Goal: Information Seeking & Learning: Learn about a topic

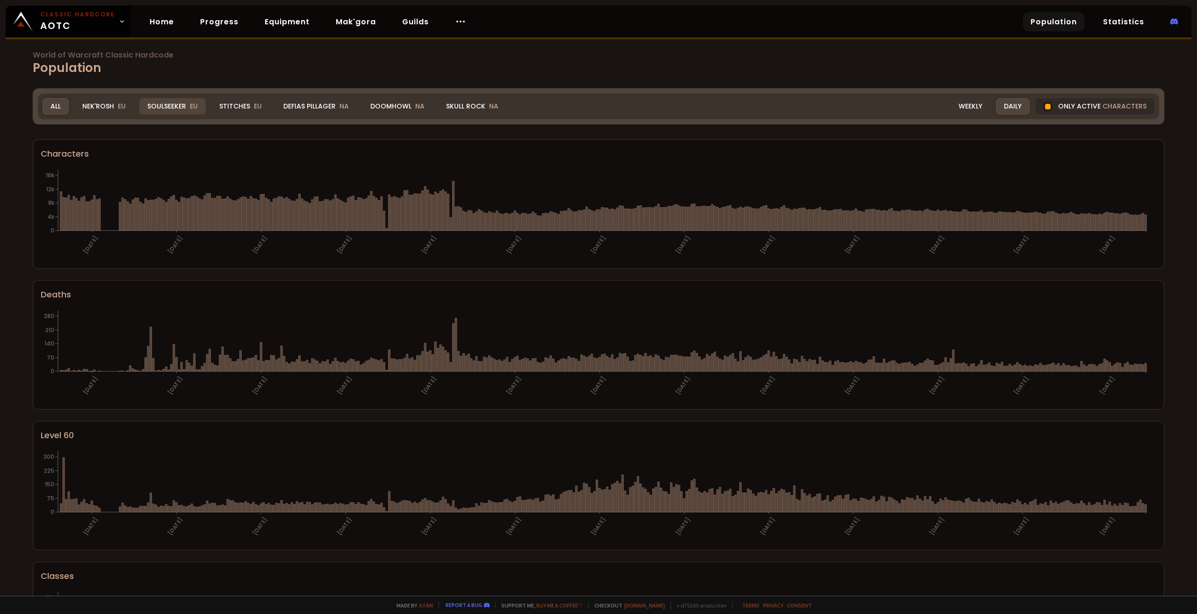
click at [178, 106] on div "Soulseeker EU" at bounding box center [172, 106] width 66 height 16
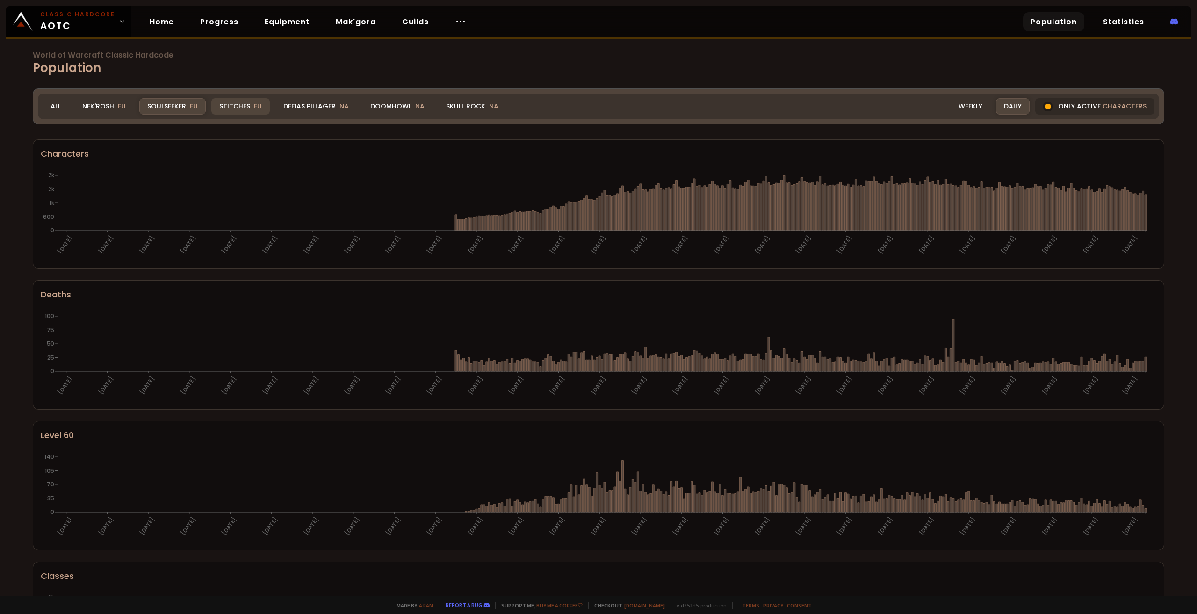
click at [237, 107] on div "Stitches EU" at bounding box center [240, 106] width 58 height 16
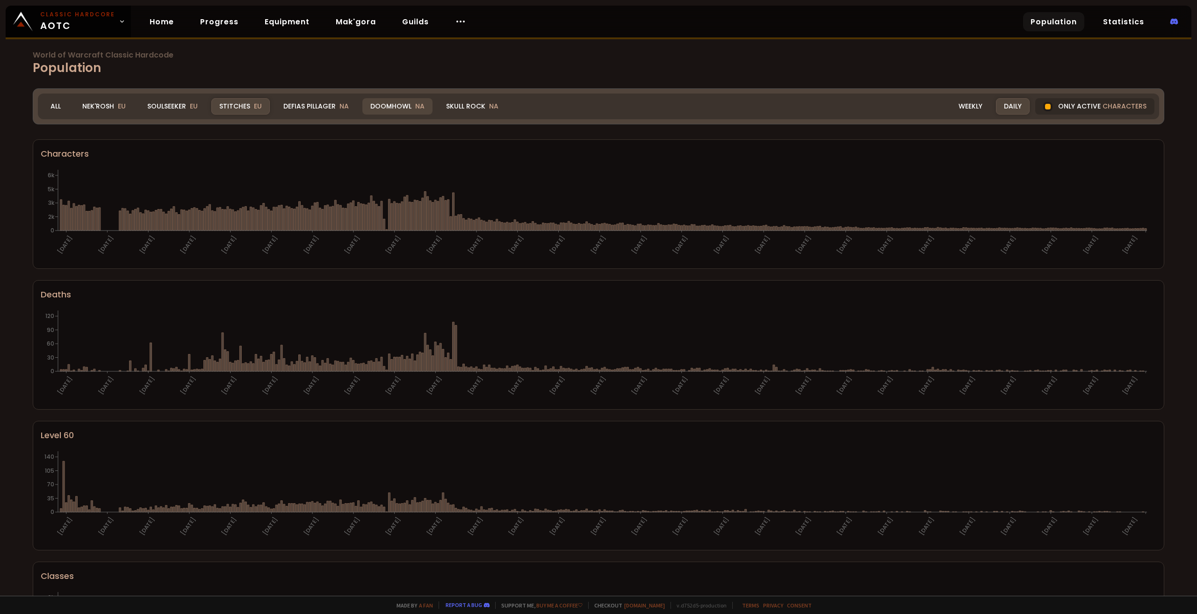
click at [385, 102] on div "Doomhowl NA" at bounding box center [397, 106] width 70 height 16
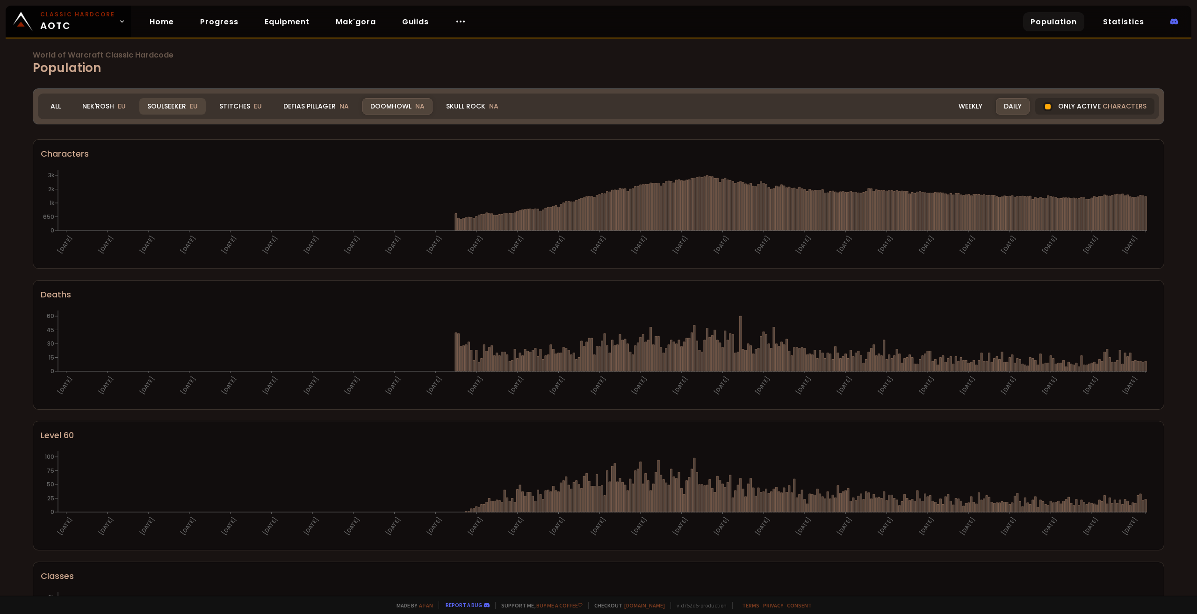
click at [160, 106] on div "Soulseeker EU" at bounding box center [172, 106] width 66 height 16
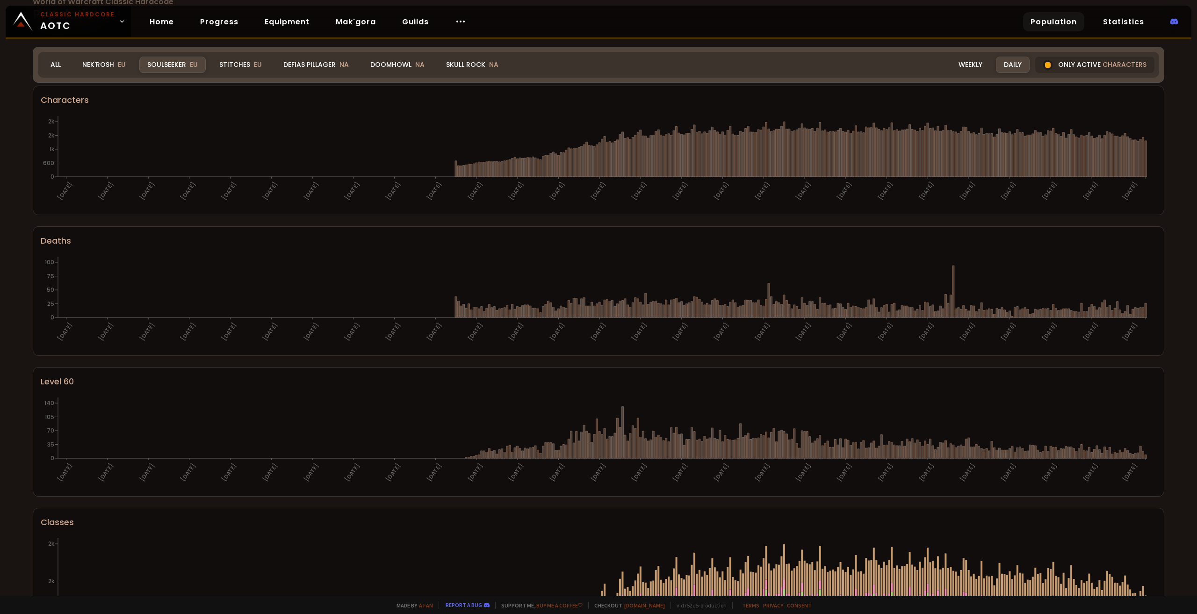
scroll to position [340, 0]
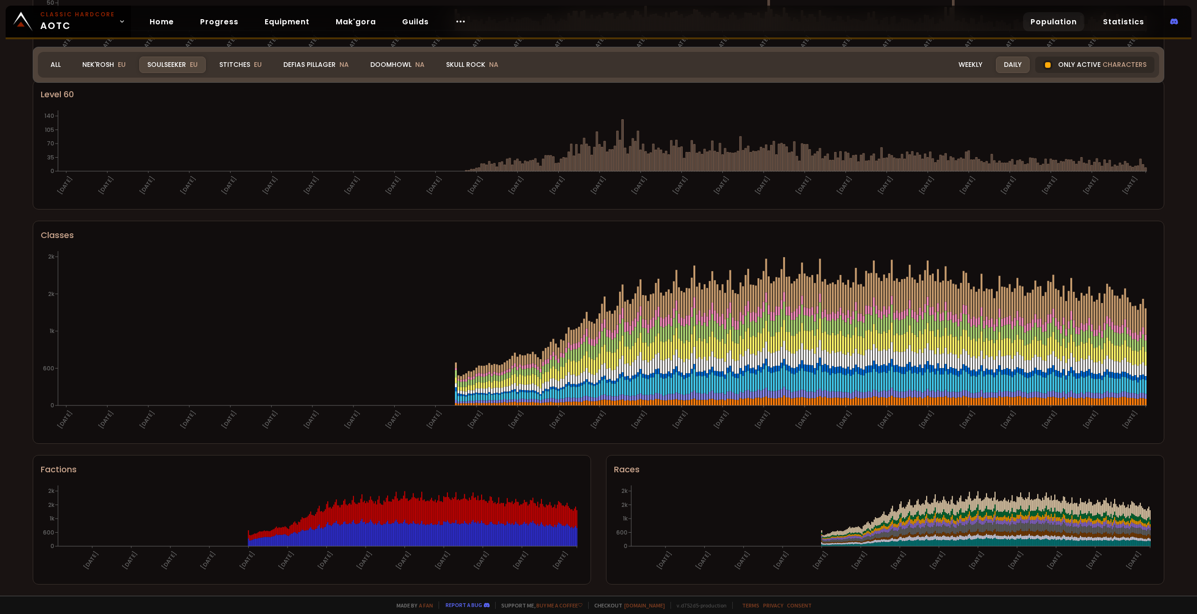
click at [3, 534] on div "World of Warcraft Classic Hardcode Population Realm Soulseeker All Nek'Rosh EU …" at bounding box center [598, 298] width 1197 height 596
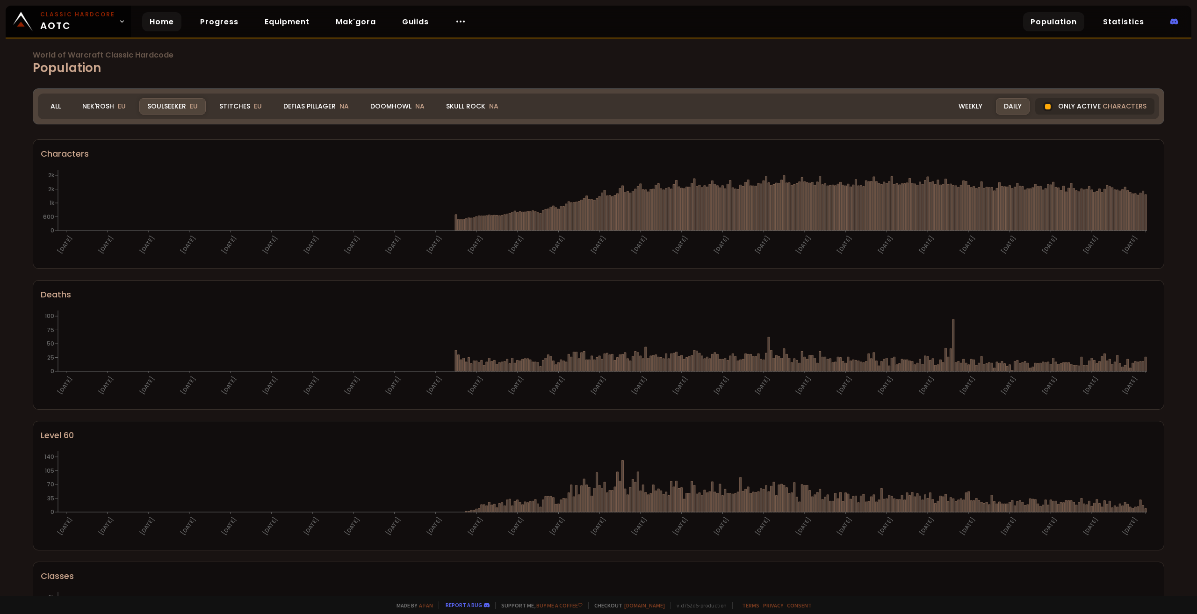
click at [152, 20] on link "Home" at bounding box center [161, 21] width 39 height 19
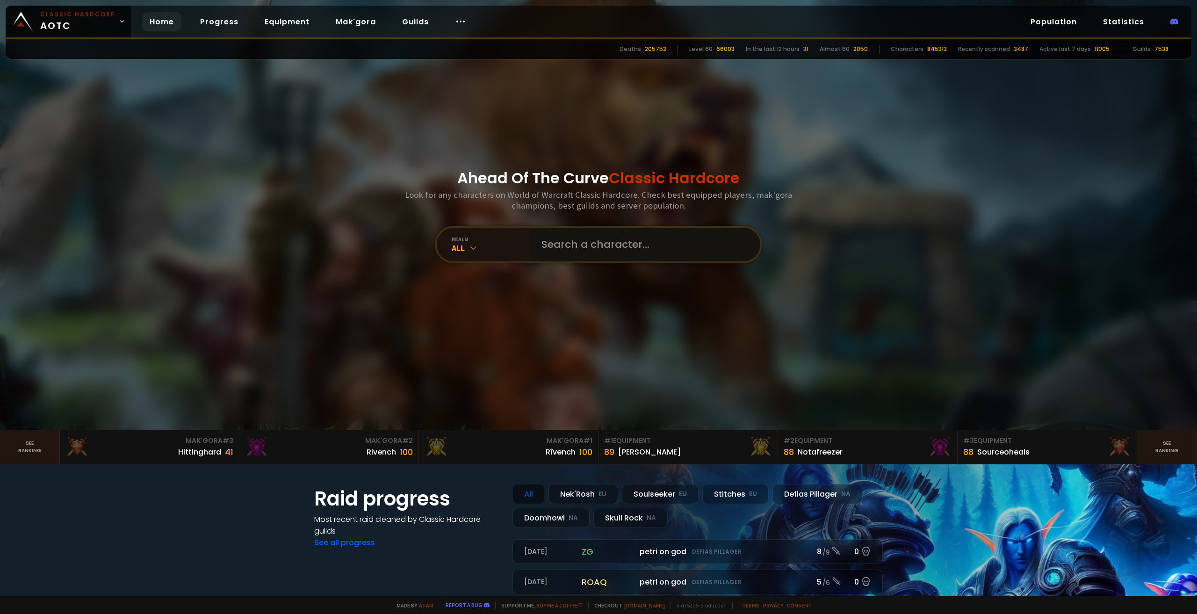
click at [589, 251] on input "text" at bounding box center [642, 245] width 213 height 34
type input ","
type input "m"
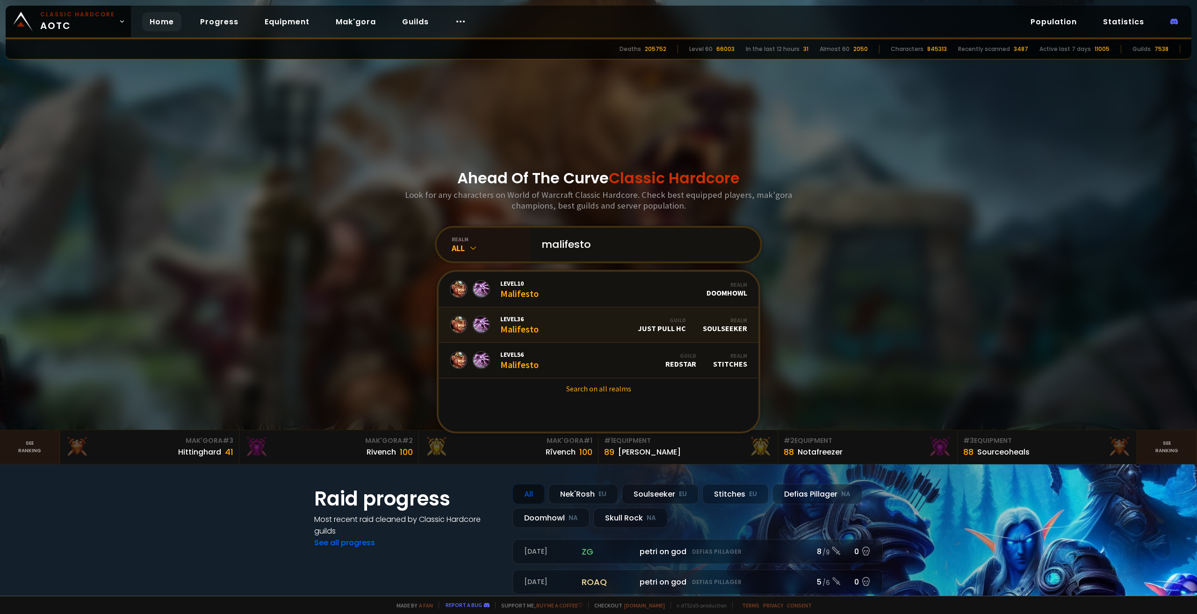
type input "malifesto"
click at [575, 325] on link "Level 36 Malifesto Guild Just Pull HC Realm Soulseeker" at bounding box center [598, 325] width 320 height 36
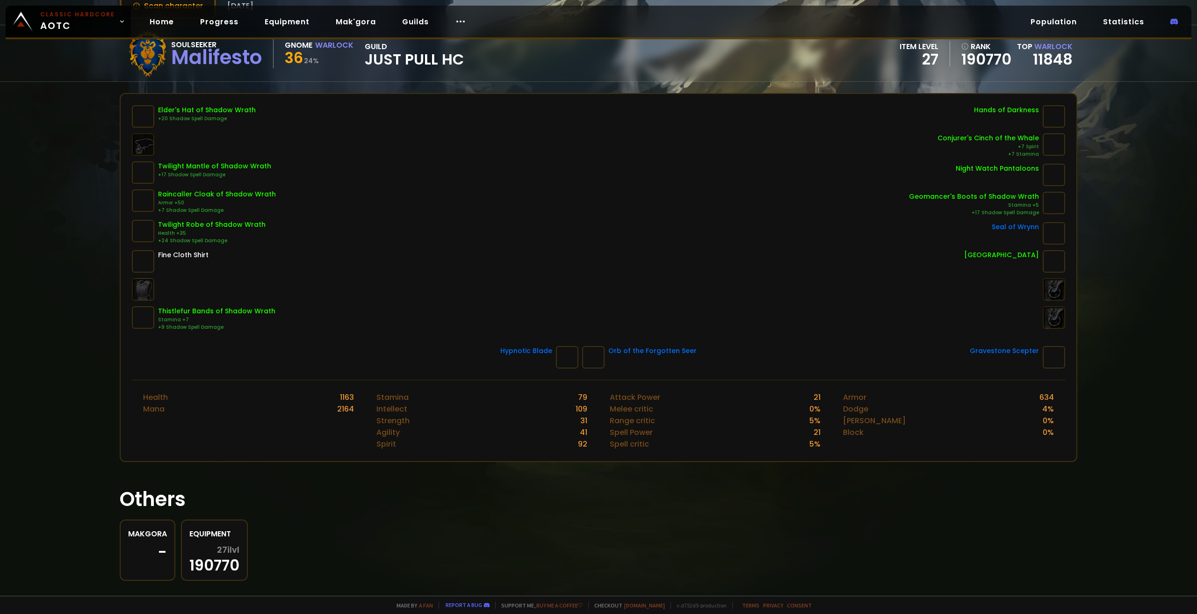
scroll to position [88, 0]
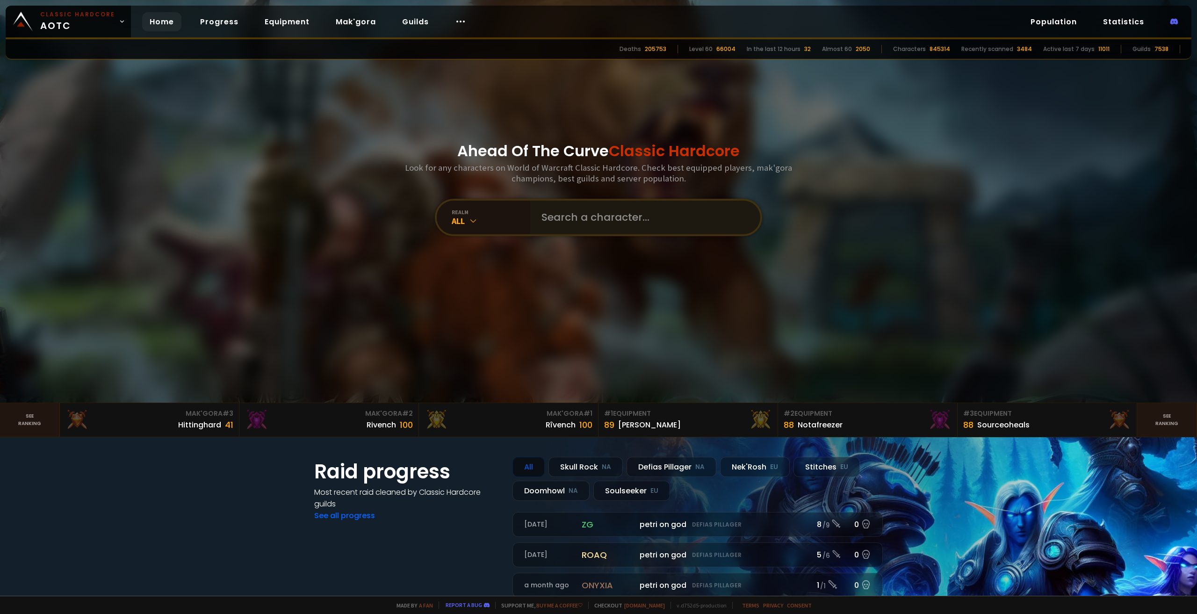
scroll to position [93, 0]
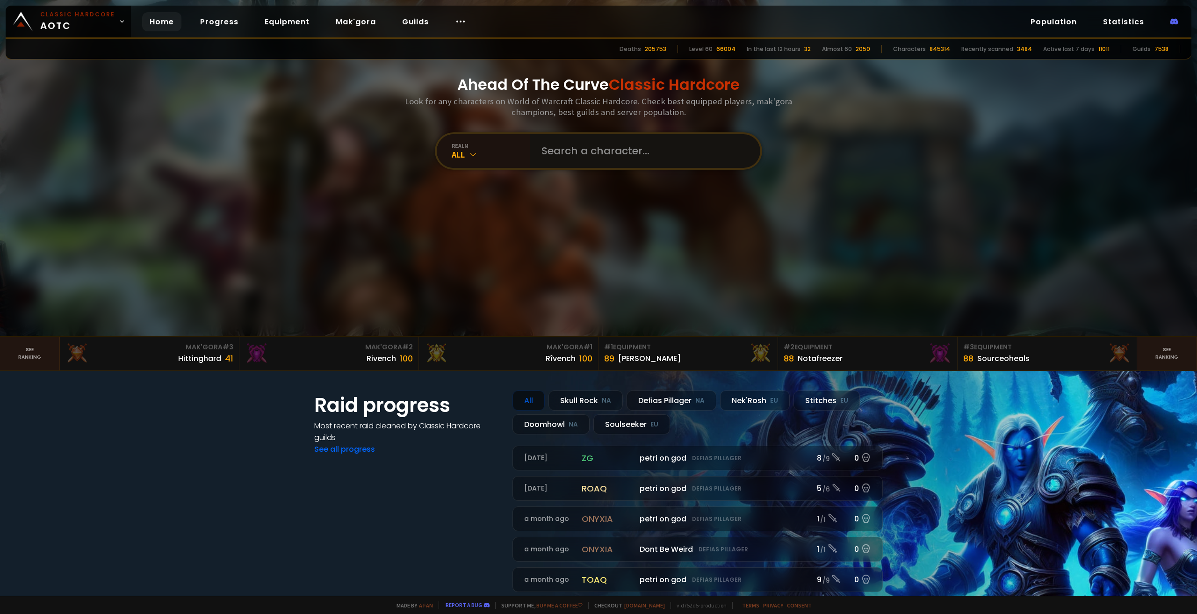
click at [608, 150] on input "text" at bounding box center [642, 151] width 213 height 34
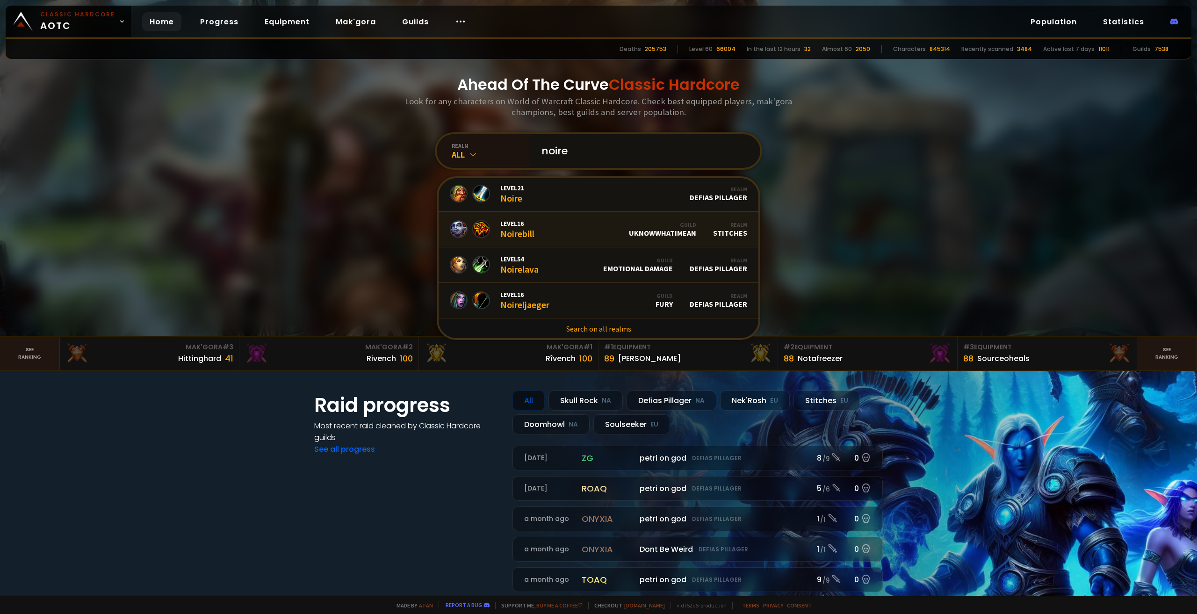
scroll to position [3, 0]
type input "noire"
click at [588, 333] on link "Search on all realms" at bounding box center [598, 327] width 320 height 21
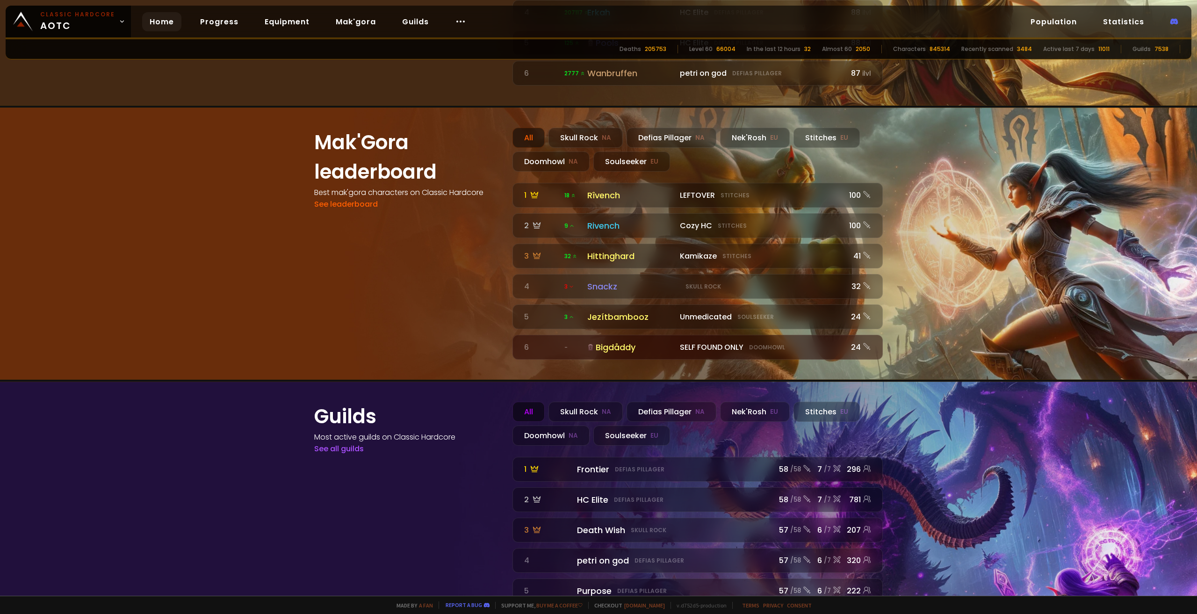
scroll to position [980, 0]
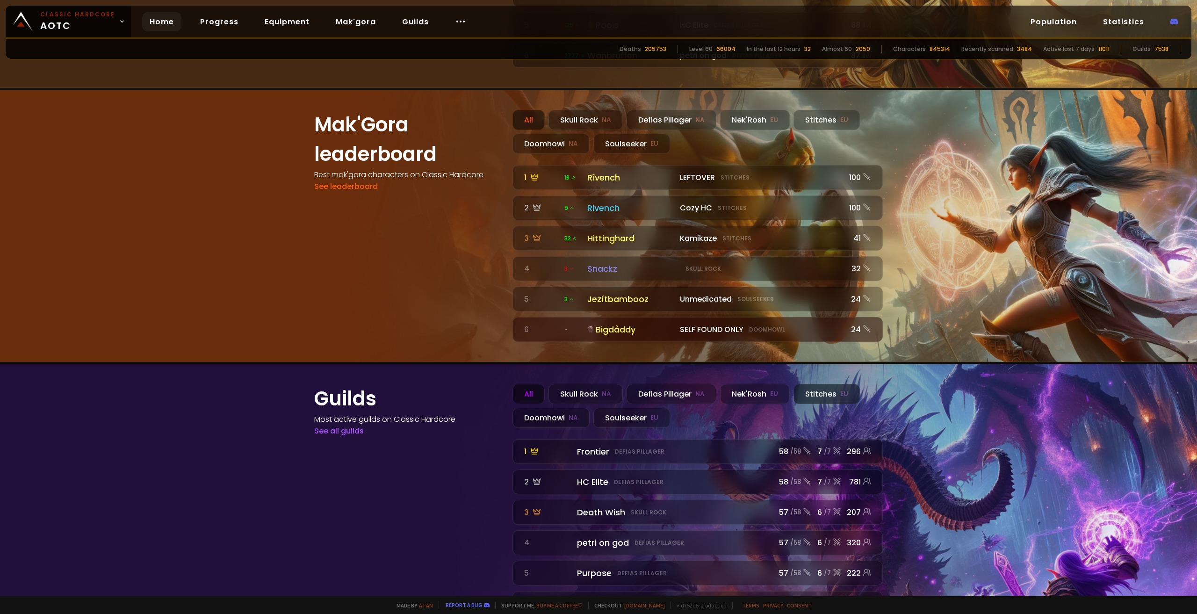
click at [808, 384] on div "Stitches EU" at bounding box center [826, 394] width 66 height 20
click at [608, 408] on div "Soulseeker EU" at bounding box center [631, 418] width 77 height 20
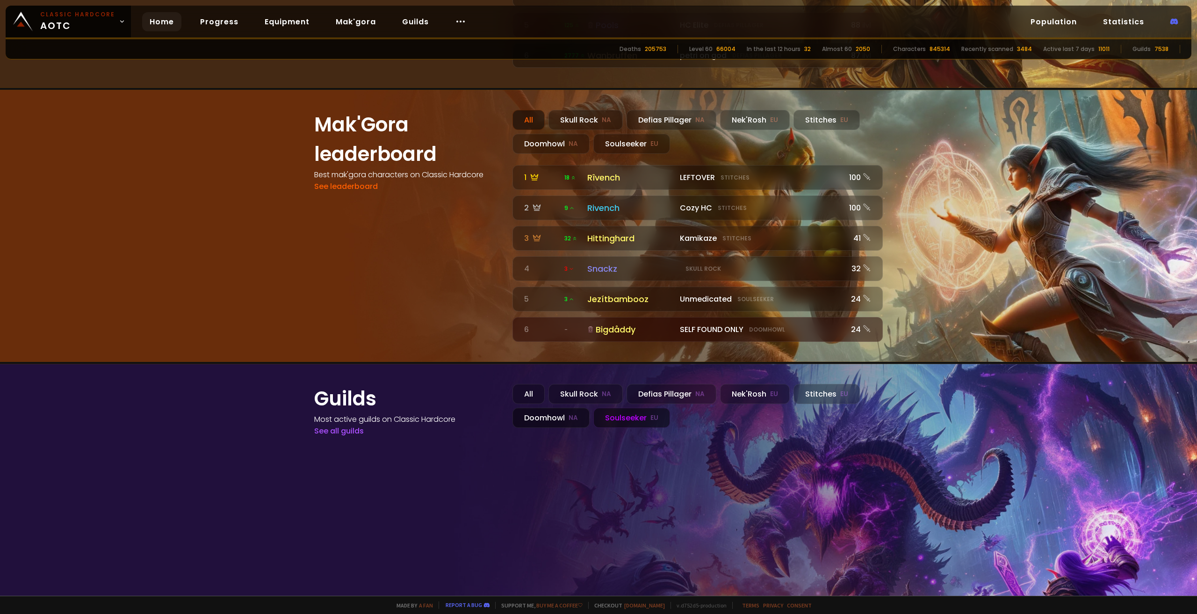
click at [542, 408] on div "Doomhowl NA" at bounding box center [550, 418] width 77 height 20
click at [816, 384] on div "Stitches EU" at bounding box center [826, 394] width 66 height 20
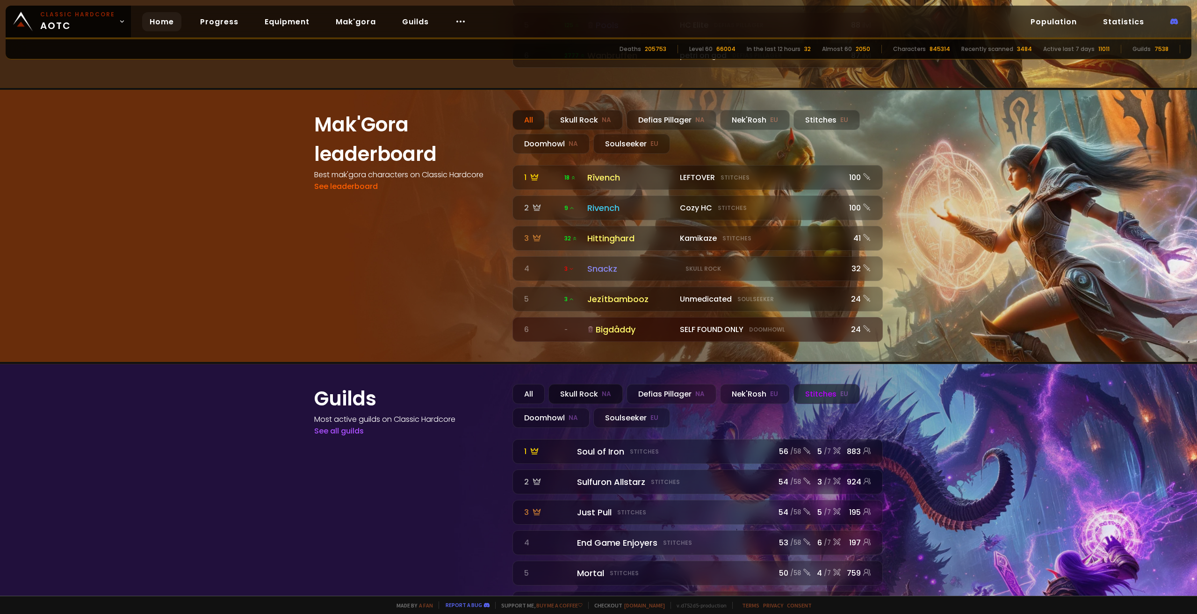
click at [591, 384] on div "Skull Rock NA" at bounding box center [585, 394] width 74 height 20
click at [669, 384] on div "Defias Pillager NA" at bounding box center [671, 394] width 90 height 20
click at [805, 384] on div "Stitches EU" at bounding box center [826, 394] width 66 height 20
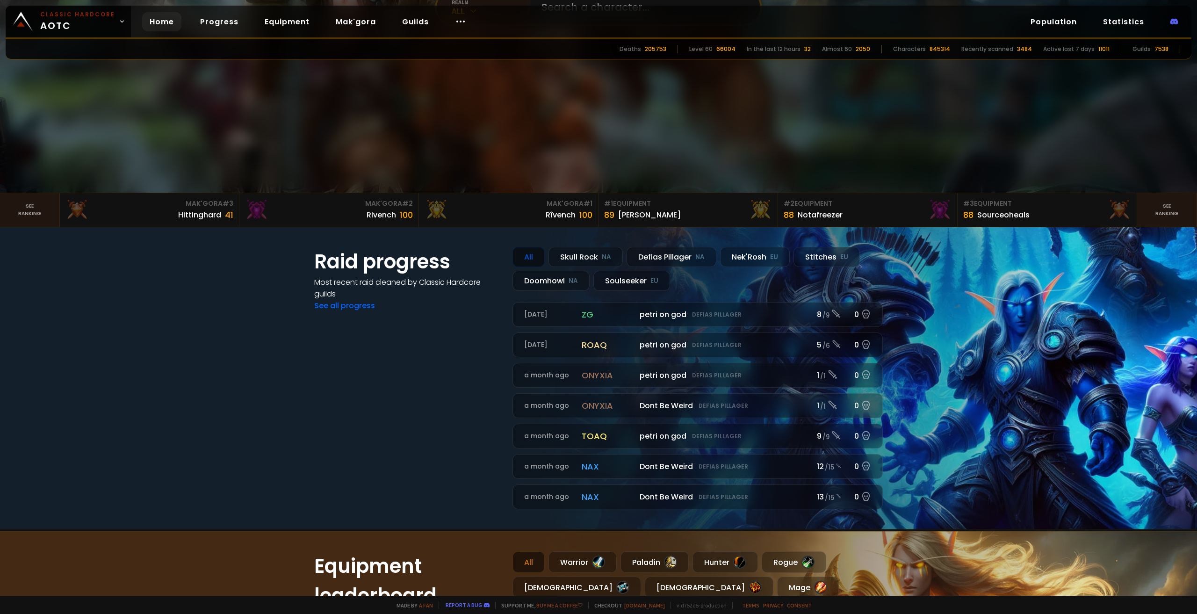
scroll to position [232, 0]
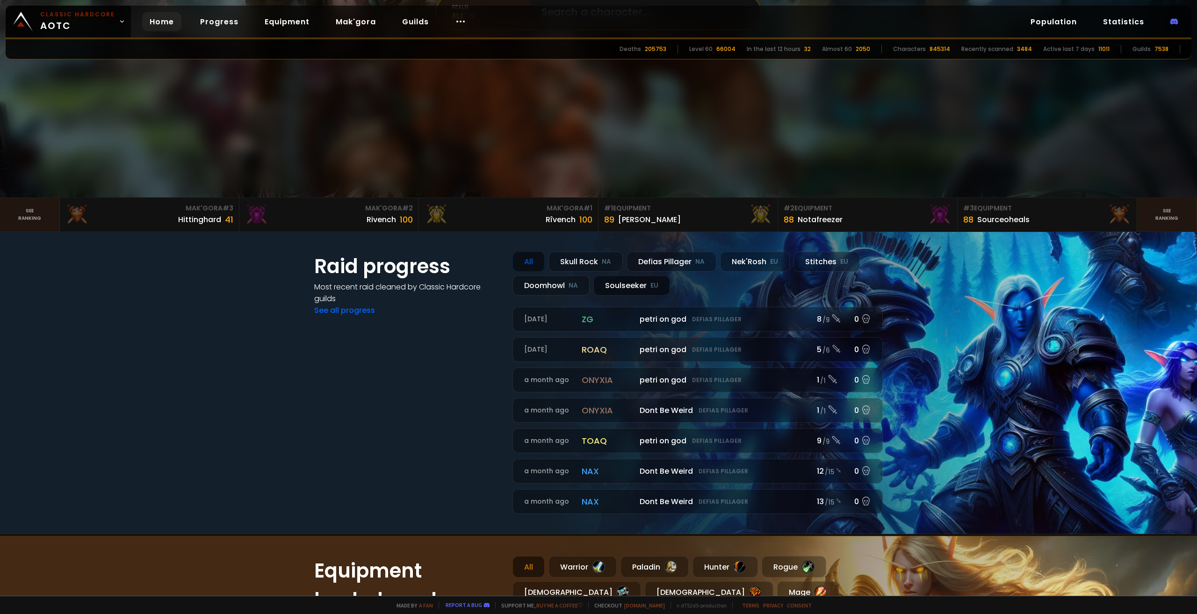
click at [620, 281] on div "Soulseeker EU" at bounding box center [631, 285] width 77 height 20
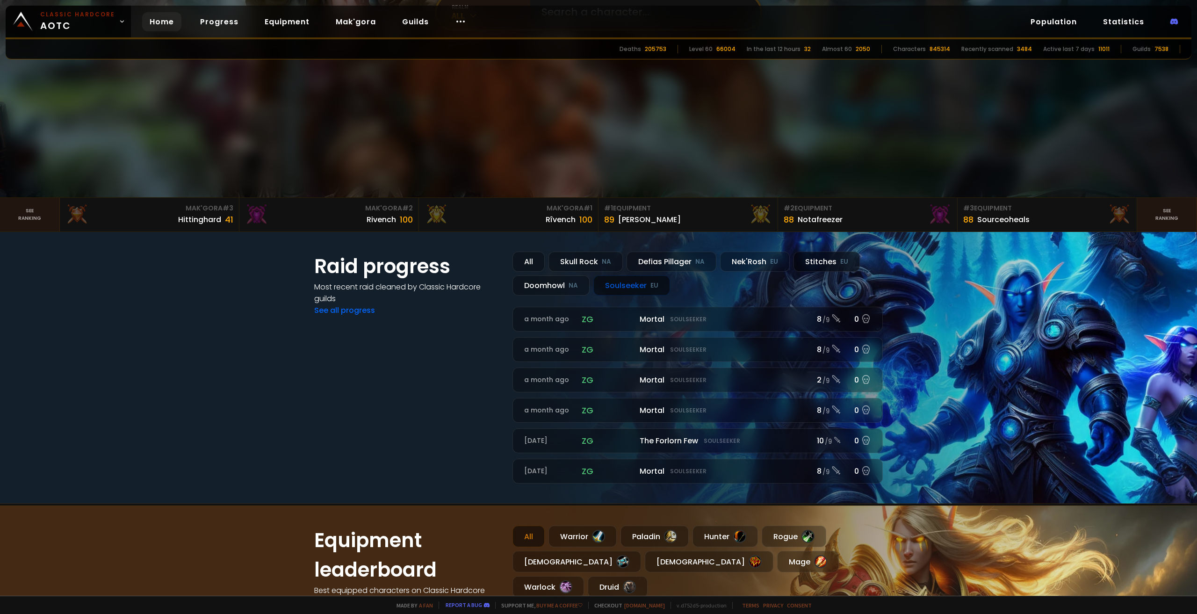
click at [807, 259] on div "Stitches EU" at bounding box center [826, 261] width 66 height 20
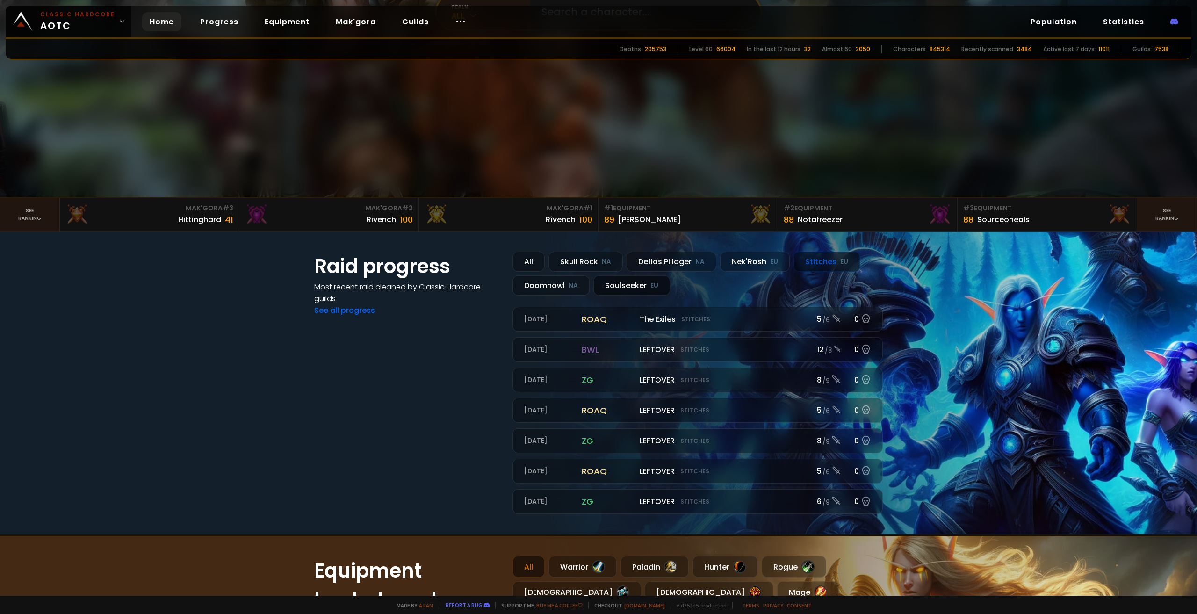
click at [618, 288] on div "Soulseeker EU" at bounding box center [631, 285] width 77 height 20
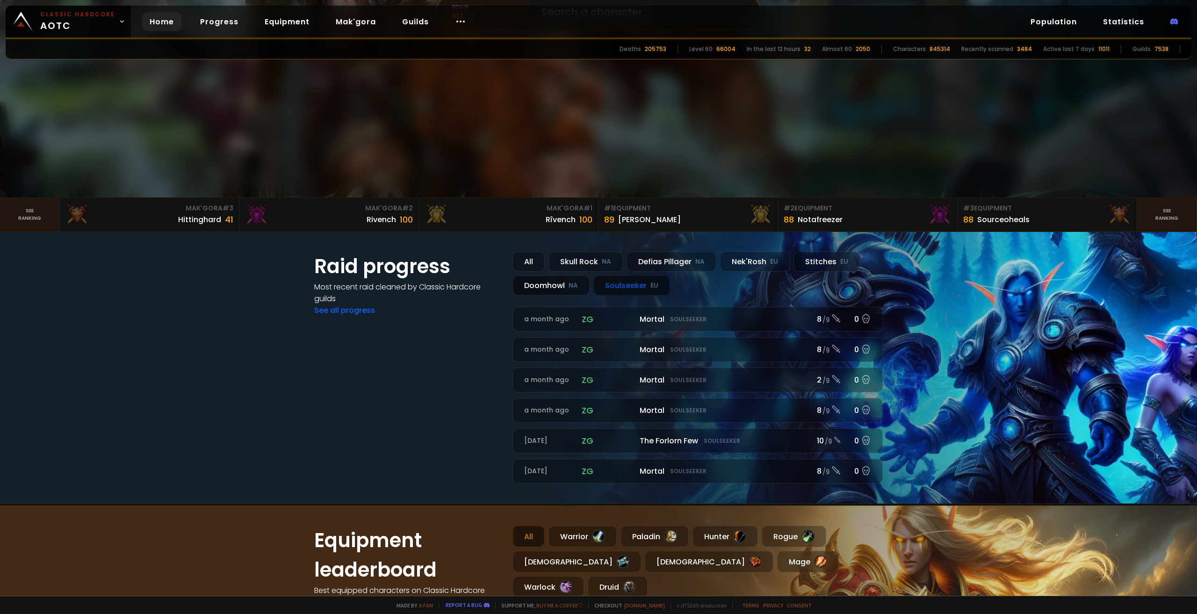
click at [536, 285] on div "Doomhowl NA" at bounding box center [550, 285] width 77 height 20
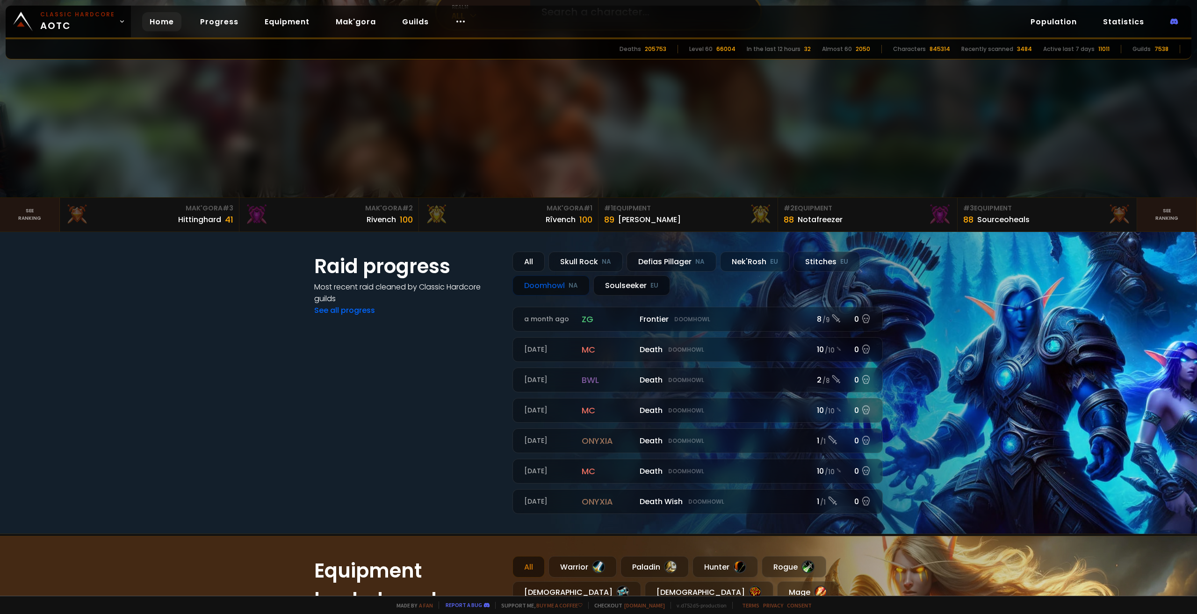
click at [630, 291] on div "Soulseeker EU" at bounding box center [631, 285] width 77 height 20
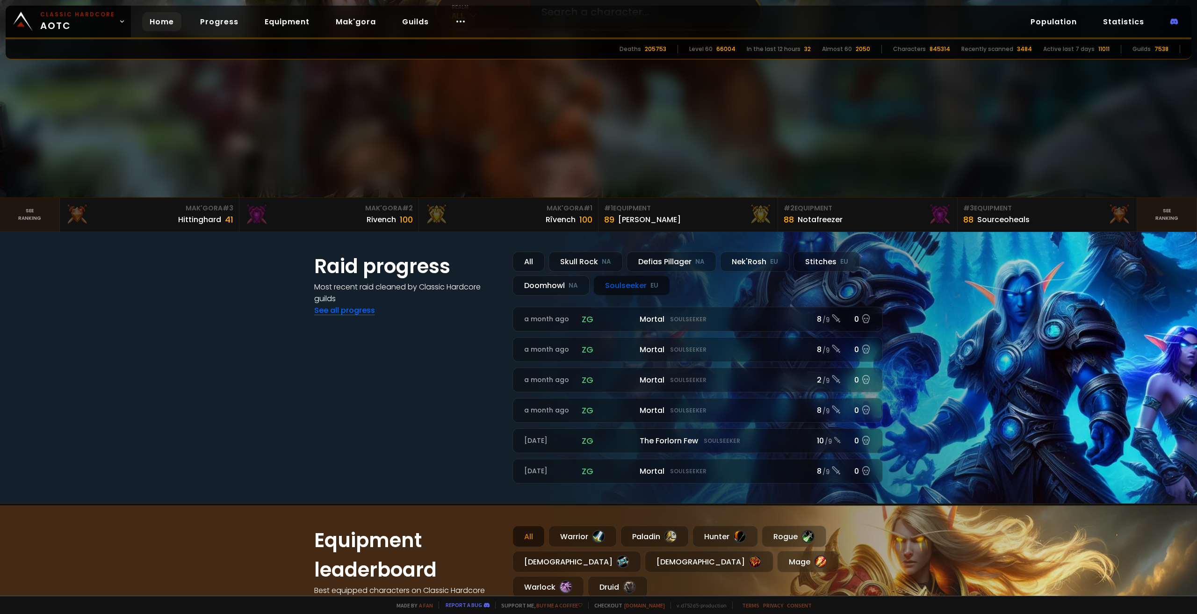
click at [359, 307] on link "See all progress" at bounding box center [344, 310] width 61 height 11
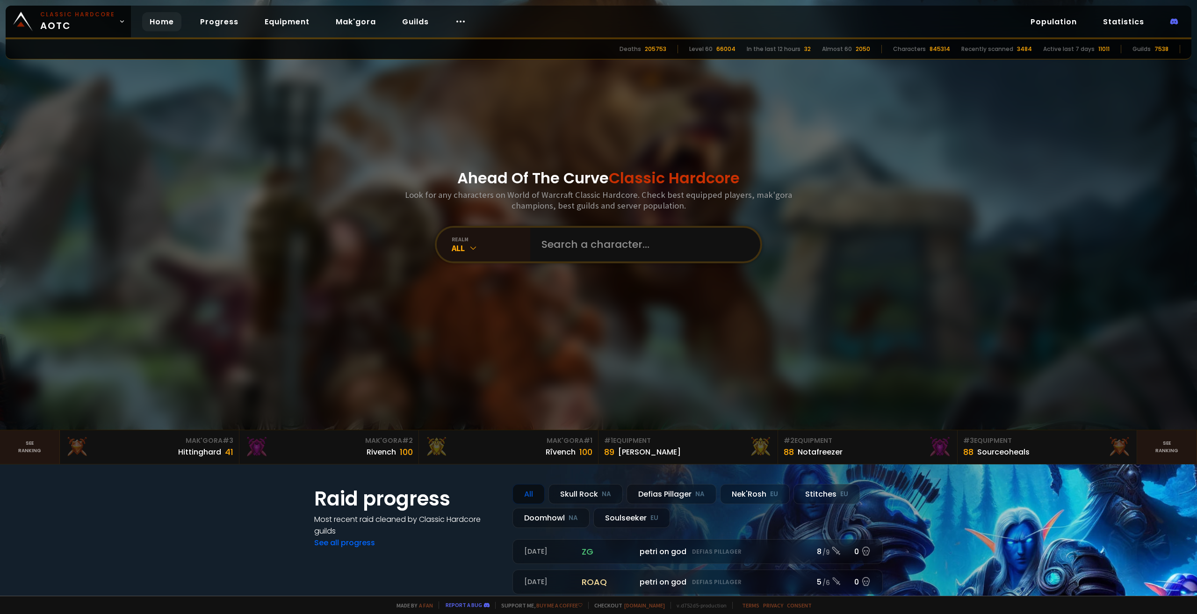
click at [103, 547] on section "Raid progress Most recent raid cleaned by Classic Hardcore guilds See all progr…" at bounding box center [598, 615] width 1197 height 302
drag, startPoint x: 110, startPoint y: 262, endPoint x: 169, endPoint y: 270, distance: 59.4
click at [109, 262] on div at bounding box center [598, 215] width 1197 height 430
